Goal: Contribute content

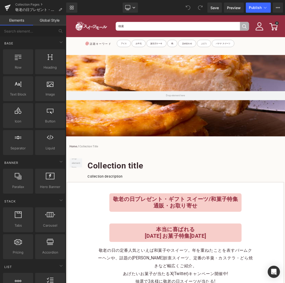
scroll to position [165, 0]
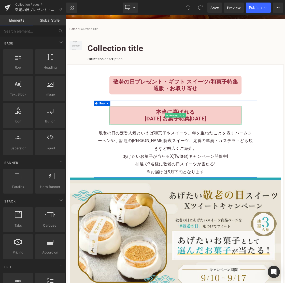
click at [262, 162] on b "[DATE] お菓子特集[DATE]" at bounding box center [220, 160] width 86 height 9
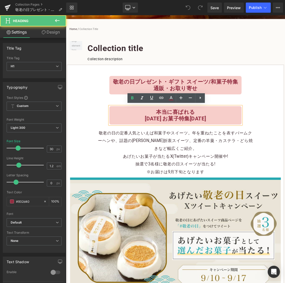
click at [262, 162] on b "[DATE] お菓子特集[DATE]" at bounding box center [220, 160] width 86 height 9
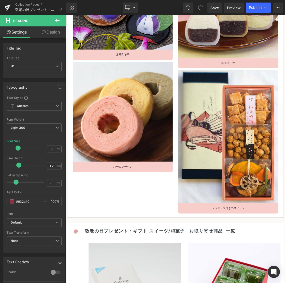
scroll to position [663, 0]
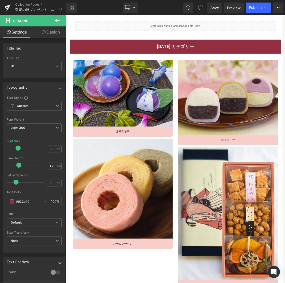
click at [251, 58] on h4 "[DATE] カテゴリー" at bounding box center [220, 59] width 296 height 7
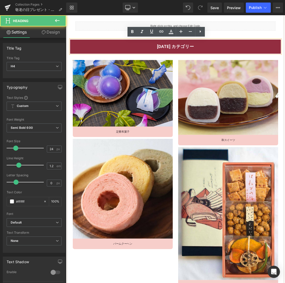
click at [251, 58] on h4 "[DATE] カテゴリー" at bounding box center [220, 59] width 296 height 7
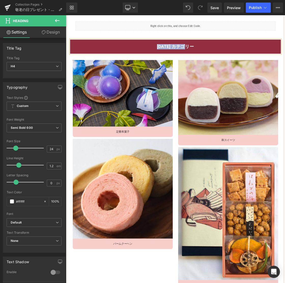
paste div
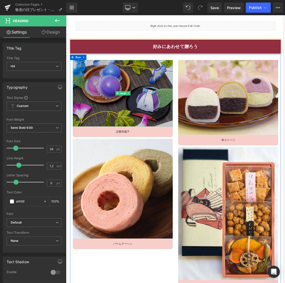
click at [167, 120] on img at bounding box center [146, 125] width 140 height 94
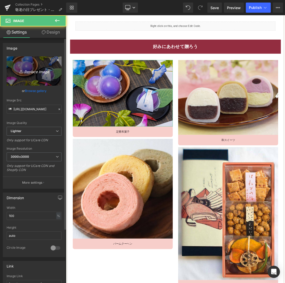
click at [43, 74] on icon "Replace Image" at bounding box center [34, 71] width 41 height 6
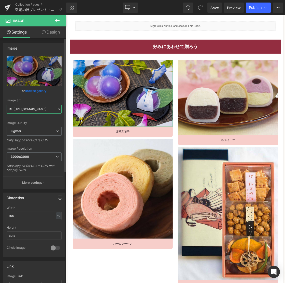
click at [43, 111] on input "[URL][DOMAIN_NAME]" at bounding box center [34, 109] width 55 height 9
paste input "[DOMAIN_NAME][URL]"
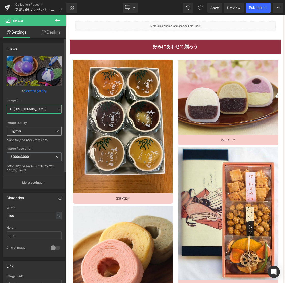
type input "[URL][DOMAIN_NAME]"
click at [37, 127] on div "Image Quality Lighter Lightest Lighter Lighter Lightest Only support for UCare …" at bounding box center [34, 91] width 55 height 70
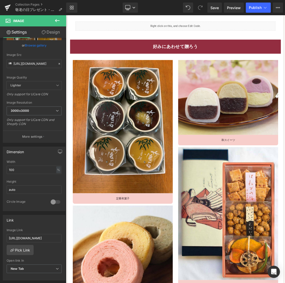
scroll to position [66, 0]
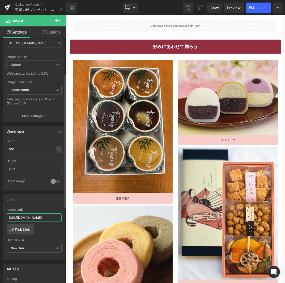
click at [33, 219] on input "[URL][DOMAIN_NAME]" at bounding box center [34, 218] width 55 height 8
paste input "jelly_pudding?page=5"
click at [52, 229] on div "[URL][DOMAIN_NAME] Image Link [URL][DOMAIN_NAME] Pick Link Current Tab New Tab …" at bounding box center [34, 234] width 62 height 52
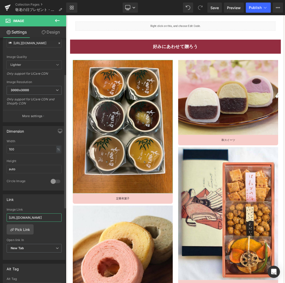
click at [47, 219] on input "[URL][DOMAIN_NAME]" at bounding box center [34, 218] width 55 height 8
type input "[URL][DOMAIN_NAME]"
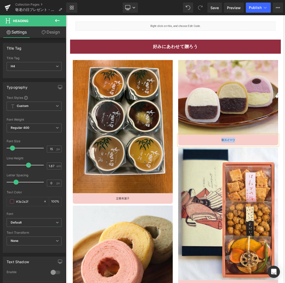
paste div
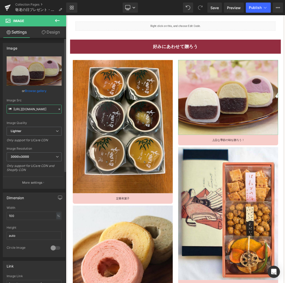
click at [20, 110] on input "[URL][DOMAIN_NAME]" at bounding box center [34, 109] width 55 height 9
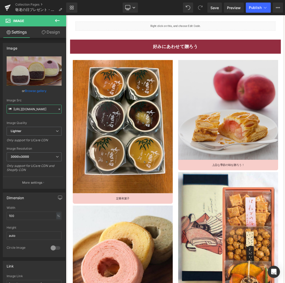
type input "[URL][DOMAIN_NAME]"
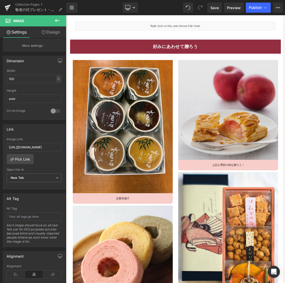
scroll to position [140, 0]
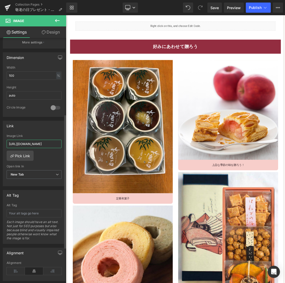
click at [44, 144] on input "[URL][DOMAIN_NAME]" at bounding box center [34, 144] width 55 height 8
paste input "marron-cake"
type input "[URL][DOMAIN_NAME]"
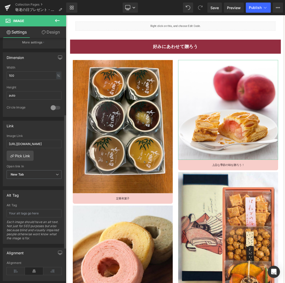
click at [44, 151] on div "[URL][DOMAIN_NAME] Image Link [URL][DOMAIN_NAME] Pick Link Current Tab New Tab …" at bounding box center [34, 160] width 62 height 52
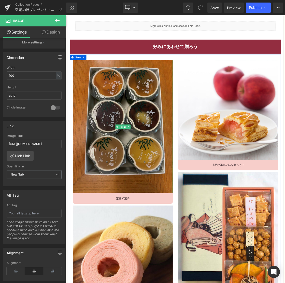
scroll to position [725, 0]
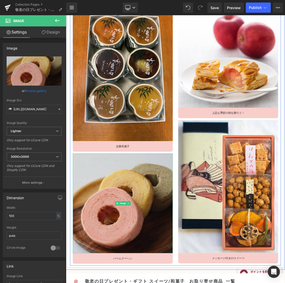
scroll to position [753, 0]
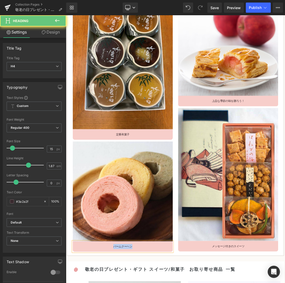
paste div
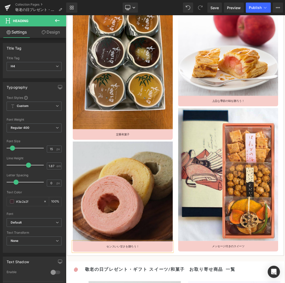
click at [124, 252] on img at bounding box center [146, 263] width 140 height 140
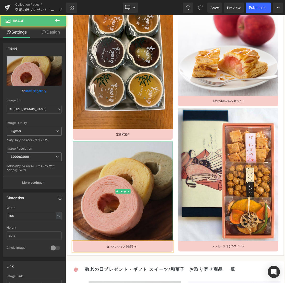
click at [124, 252] on img at bounding box center [146, 263] width 140 height 140
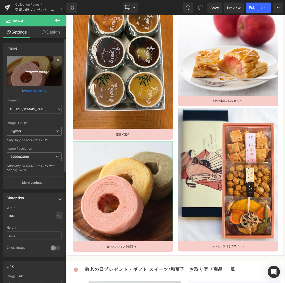
click at [43, 76] on link "Replace Image" at bounding box center [34, 70] width 55 height 29
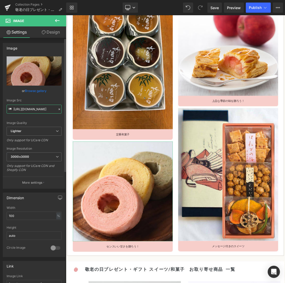
click at [47, 110] on input "[URL][DOMAIN_NAME]" at bounding box center [34, 109] width 55 height 9
paste input "[DOMAIN_NAME][URL]"
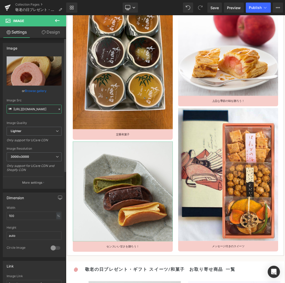
type input "[URL][DOMAIN_NAME]"
click at [47, 118] on div "Image Quality Lighter Lightest Lighter Lighter Lightest Only support for UCare …" at bounding box center [34, 91] width 55 height 70
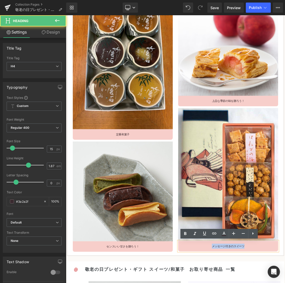
paste div
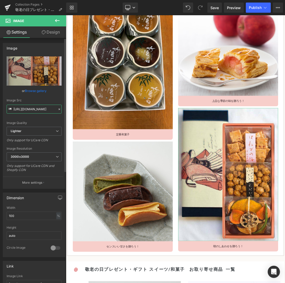
click at [31, 107] on input "[URL][DOMAIN_NAME]" at bounding box center [34, 109] width 55 height 9
paste input "[DOMAIN_NAME][URL]"
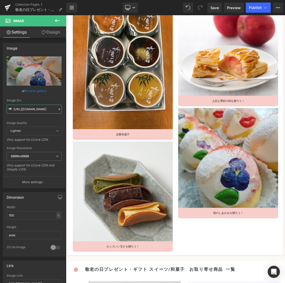
type input "[URL][DOMAIN_NAME]"
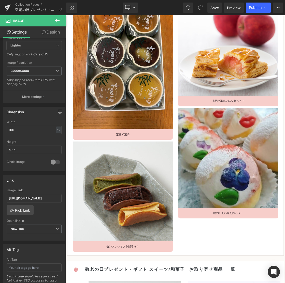
scroll to position [110, 0]
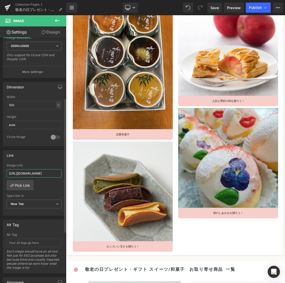
click at [40, 173] on input "[URL][DOMAIN_NAME]" at bounding box center [34, 173] width 55 height 8
paste input "%E6%9C%9D%E3%81%AE%E3%81%97%E3%81%82%E3%82%8F%E3%81%9B%E3%82%92%E8%B4%88%E3%82%…"
type input "[URL][DOMAIN_NAME]"
click at [45, 191] on div "[URL][DOMAIN_NAME] Image Link [URL][DOMAIN_NAME] Pick Link Current Tab New Tab …" at bounding box center [34, 190] width 62 height 52
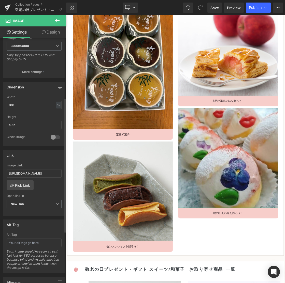
scroll to position [0, 0]
click at [44, 173] on input "[URL][DOMAIN_NAME]" at bounding box center [34, 173] width 55 height 8
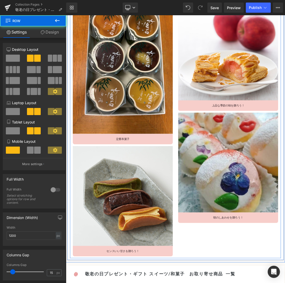
scroll to position [763, 0]
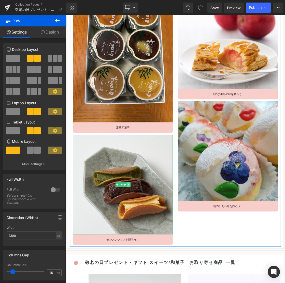
click at [153, 254] on icon at bounding box center [153, 253] width 3 height 3
click at [151, 255] on link at bounding box center [151, 253] width 5 height 6
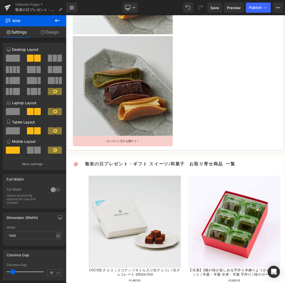
scroll to position [1054, 0]
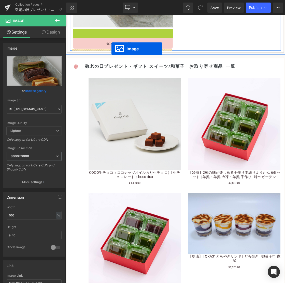
drag, startPoint x: 136, startPoint y: 107, endPoint x: 130, endPoint y: 63, distance: 45.0
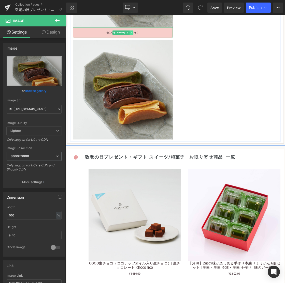
click at [155, 40] on link at bounding box center [157, 40] width 5 height 6
click at [154, 41] on icon at bounding box center [155, 39] width 3 height 3
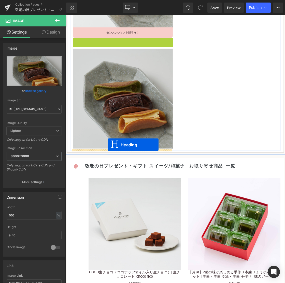
drag, startPoint x: 132, startPoint y: 54, endPoint x: 124, endPoint y: 198, distance: 143.4
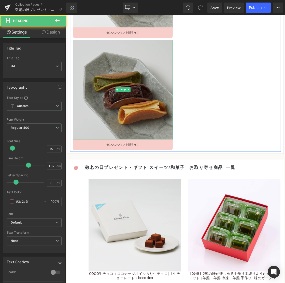
click at [141, 157] on img at bounding box center [146, 120] width 140 height 140
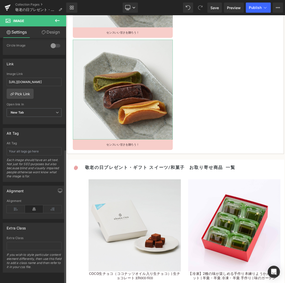
scroll to position [198, 0]
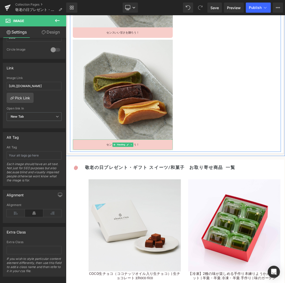
click at [100, 196] on h4 "センスいい甘さを贈ろう！" at bounding box center [146, 197] width 140 height 7
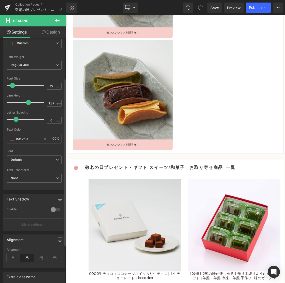
scroll to position [60, 0]
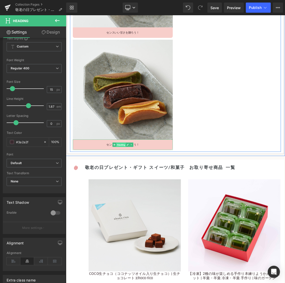
click at [146, 197] on span "Heading" at bounding box center [143, 198] width 13 height 6
click at [194, 197] on h4 "センスいい甘さを贈ろう！" at bounding box center [146, 197] width 140 height 7
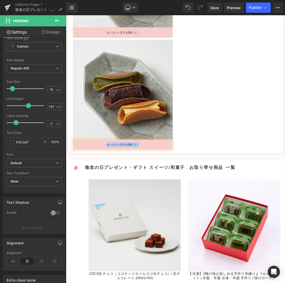
paste div
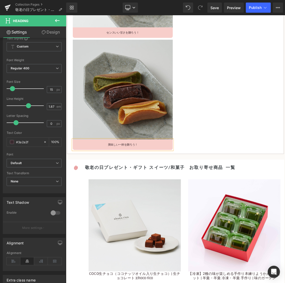
click at [176, 147] on img at bounding box center [146, 120] width 140 height 140
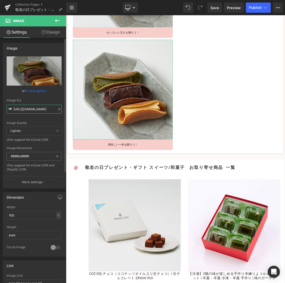
click at [41, 107] on input "[URL][DOMAIN_NAME]" at bounding box center [34, 109] width 55 height 9
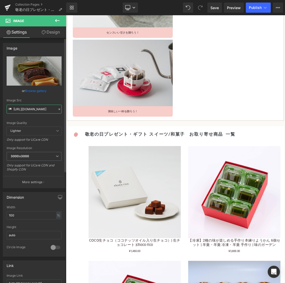
type input "[URL][DOMAIN_NAME]"
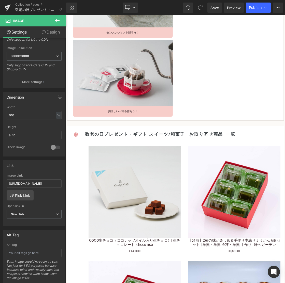
scroll to position [174, 0]
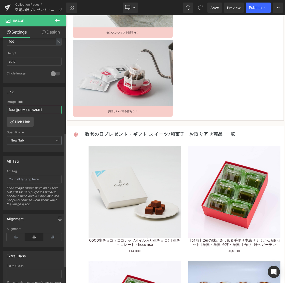
click at [40, 108] on input "[URL][DOMAIN_NAME]" at bounding box center [34, 110] width 55 height 8
paste input "%E7%BE%8E%E5%91%B3%E3%81%97%E3%81%84%E4%B8%80%E6%9D%AF%E3%82%92%E8%B4%88%E3%82%…"
type input "[URL][DOMAIN_NAME]"
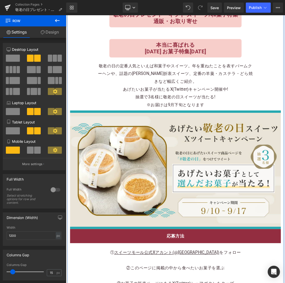
scroll to position [198, 0]
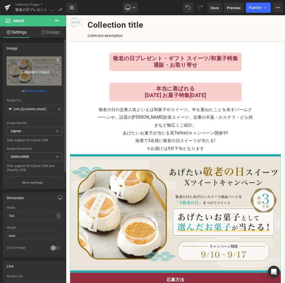
click at [20, 80] on link "Replace Image" at bounding box center [34, 70] width 55 height 29
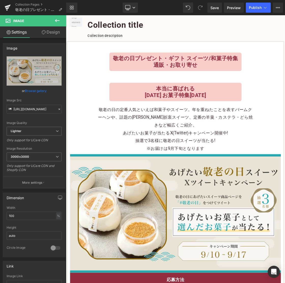
type input "C:\fakepath\Twitter_05.png"
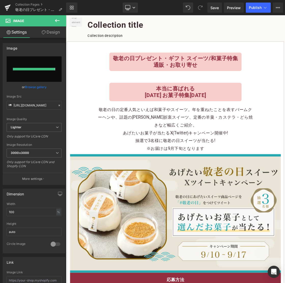
type input "[URL][DOMAIN_NAME]"
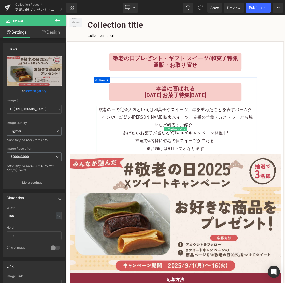
click at [267, 167] on p "敬老の日の定番人気といえば和菓子やスイーツ。年を重ねたことを表すバームクーヘンや、話題の[PERSON_NAME]折衷スイーツ、定番の羊羹・カステラ・どら焼き…" at bounding box center [219, 158] width 221 height 33
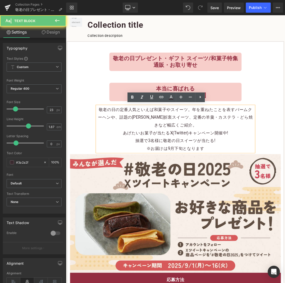
click at [267, 167] on p "敬老の日の定番人気といえば和菓子やスイーツ。年を重ねたことを表すバームクーヘンや、話題の[PERSON_NAME]折衷スイーツ、定番の羊羹・カステラ・どら焼き…" at bounding box center [219, 158] width 221 height 33
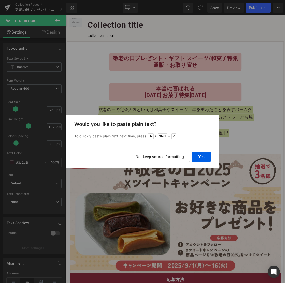
click at [160, 159] on button "No, keep source formatting" at bounding box center [159, 157] width 61 height 10
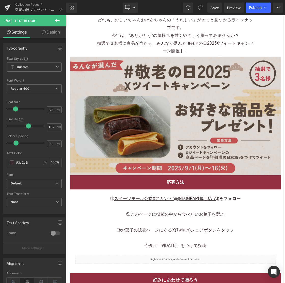
scroll to position [479, 0]
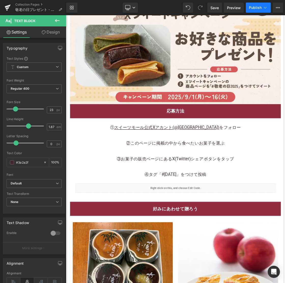
click at [255, 11] on button "Publish" at bounding box center [258, 8] width 25 height 10
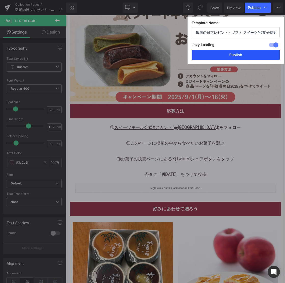
click at [242, 52] on button "Publish" at bounding box center [235, 55] width 88 height 10
